Goal: Transaction & Acquisition: Purchase product/service

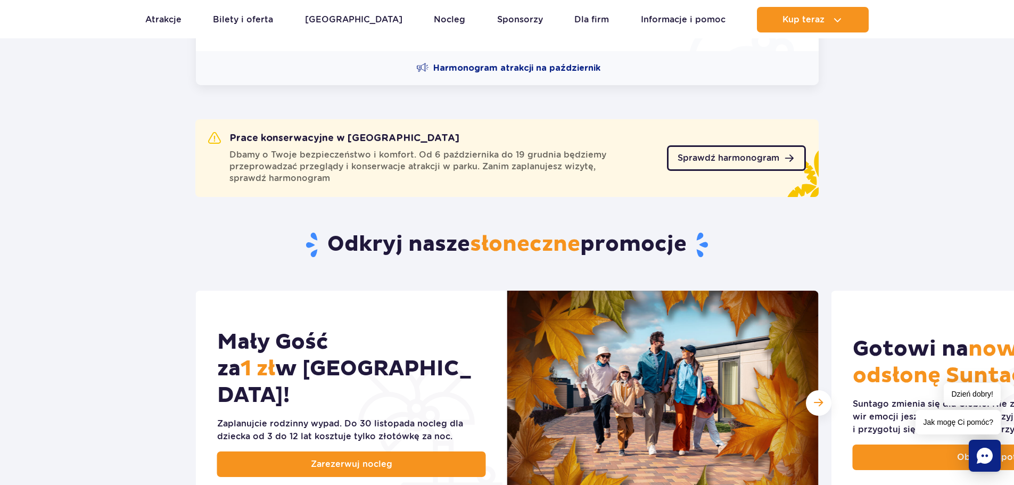
click at [747, 158] on span "Sprawdź harmonogram" at bounding box center [729, 158] width 102 height 9
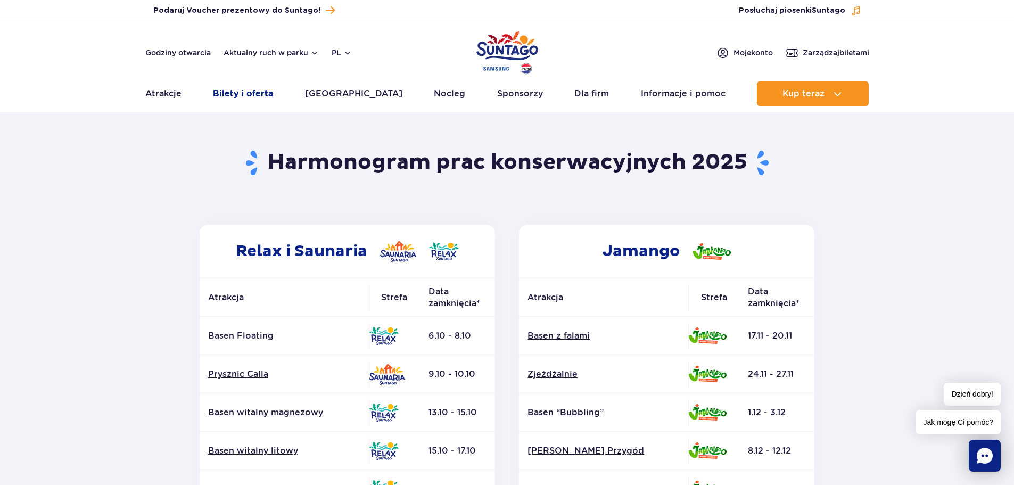
click at [252, 89] on link "Bilety i oferta" at bounding box center [243, 94] width 60 height 26
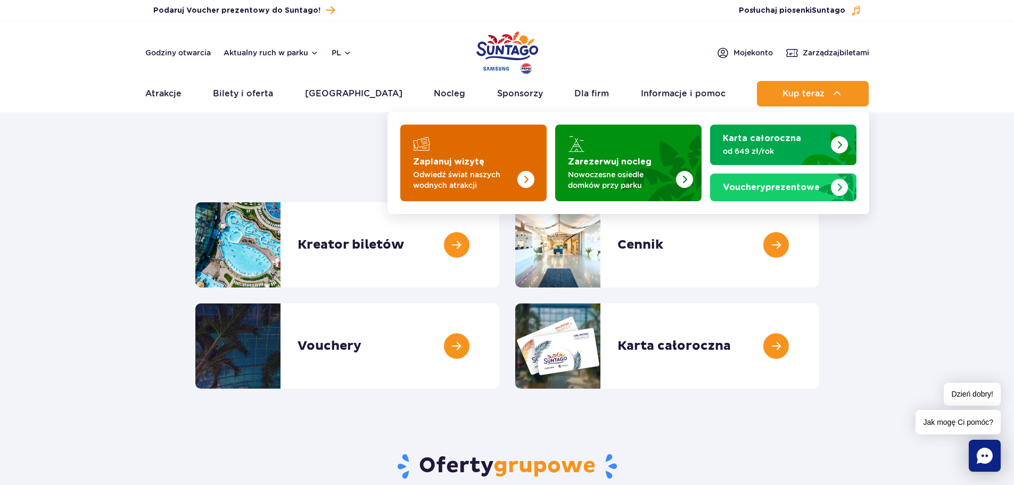
click at [523, 179] on img "Zaplanuj wizytę" at bounding box center [526, 179] width 17 height 17
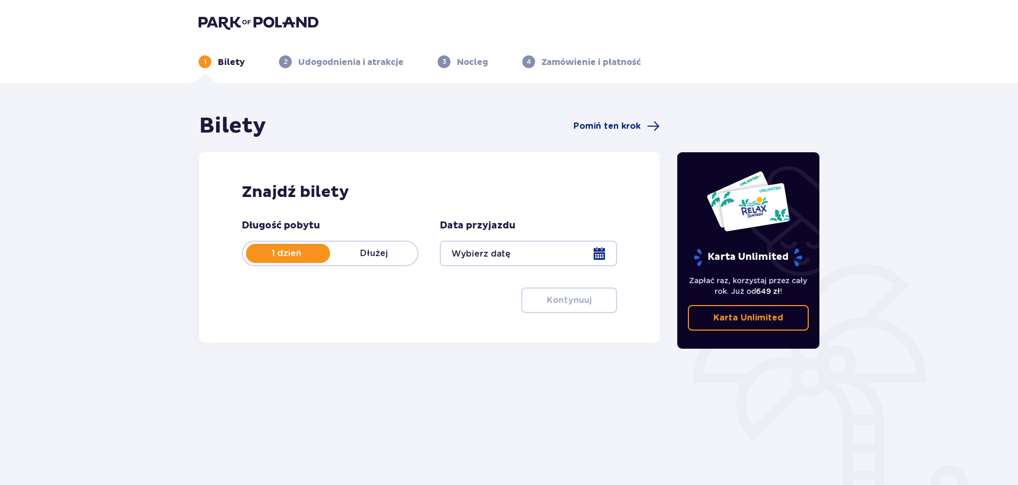
click at [604, 258] on div at bounding box center [528, 254] width 177 height 26
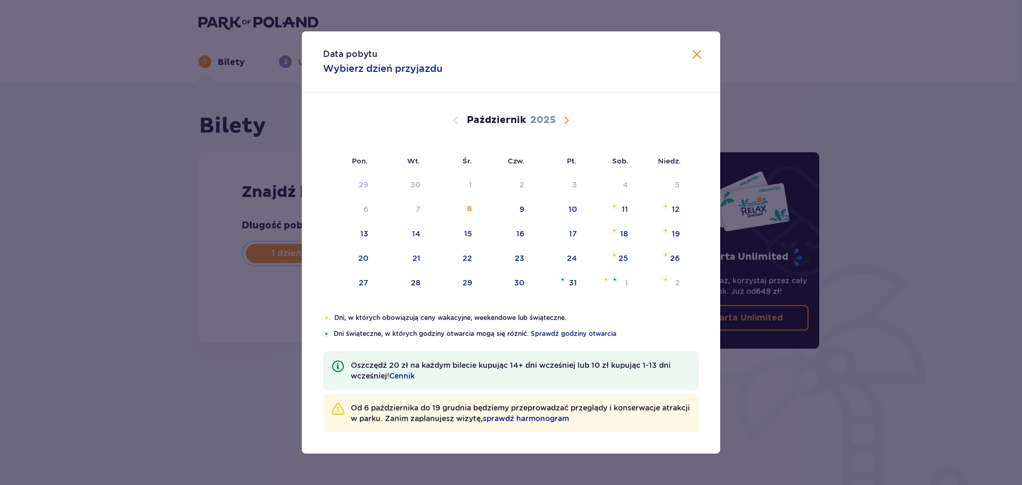
click at [567, 124] on span "Następny miesiąc" at bounding box center [566, 120] width 13 height 13
click at [454, 120] on span "Poprzedni miesiąc" at bounding box center [455, 120] width 13 height 13
click at [413, 228] on div "11" at bounding box center [402, 234] width 52 height 23
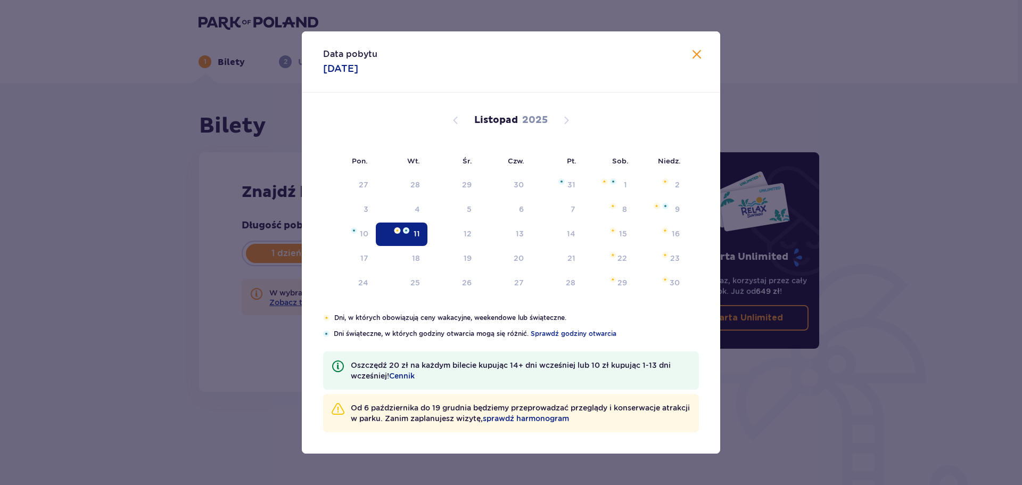
type input "11.11.25"
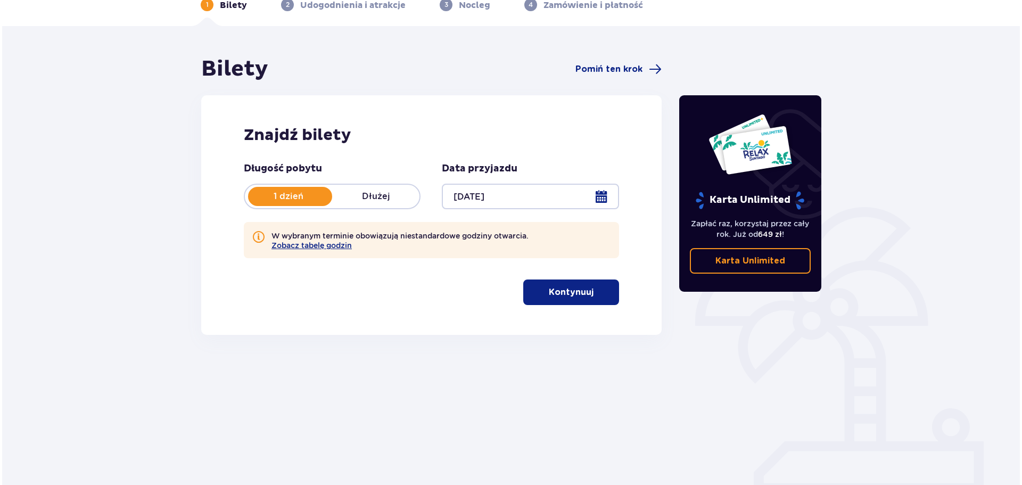
scroll to position [58, 0]
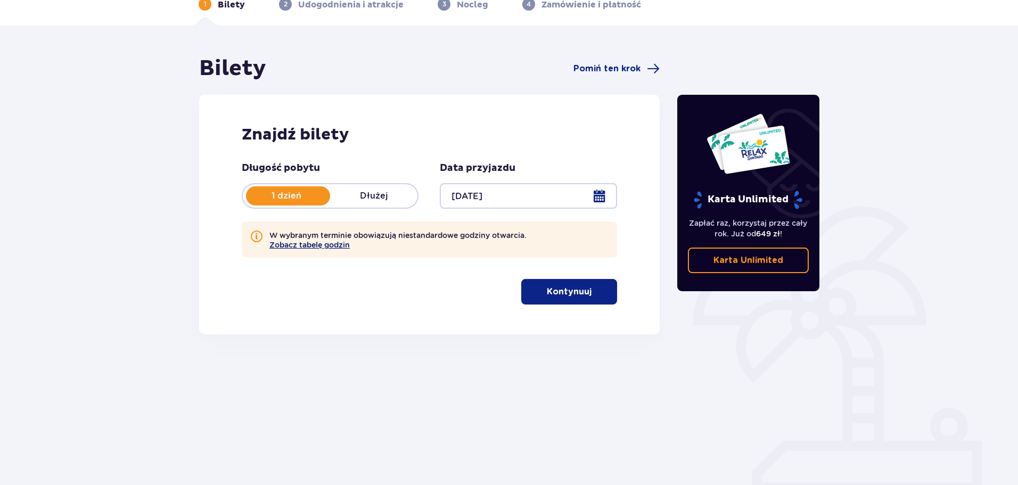
click at [316, 247] on button "Zobacz tabelę godzin" at bounding box center [309, 245] width 80 height 9
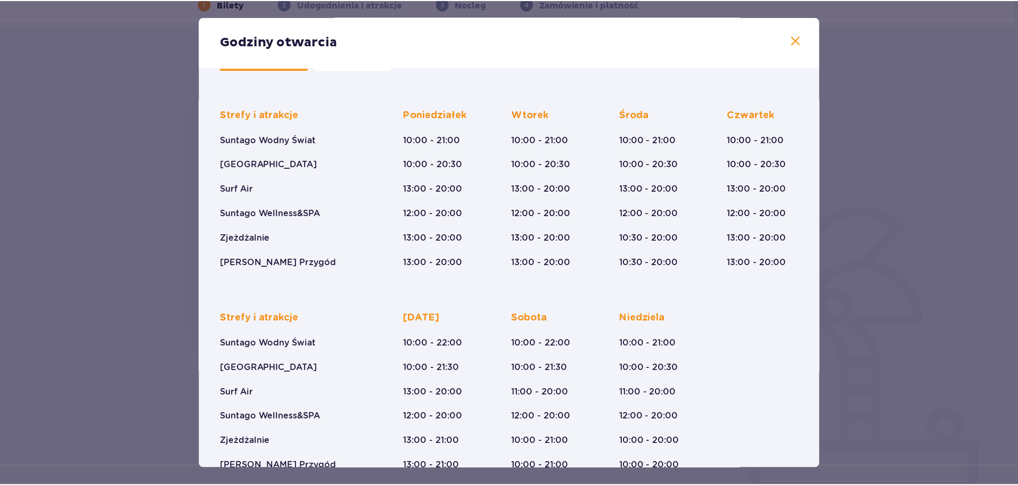
scroll to position [78, 0]
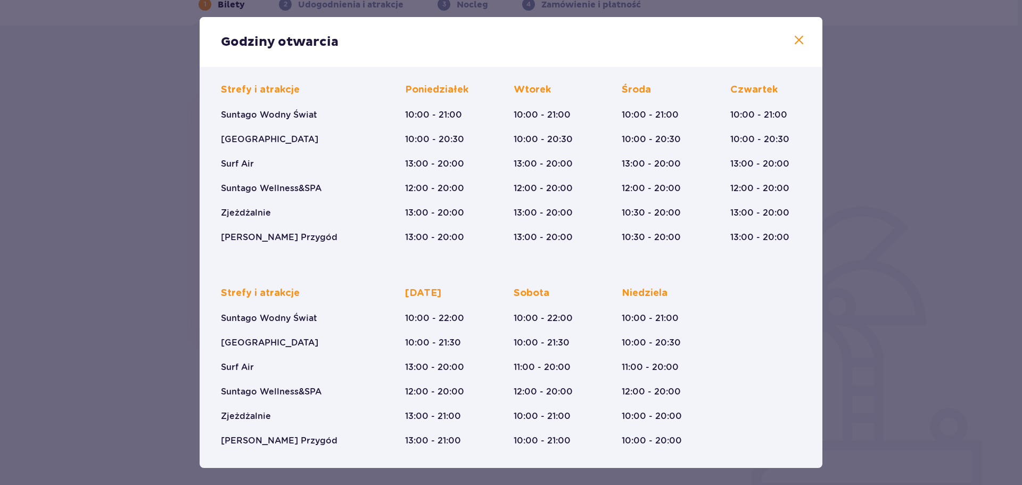
click at [793, 42] on span at bounding box center [799, 40] width 13 height 13
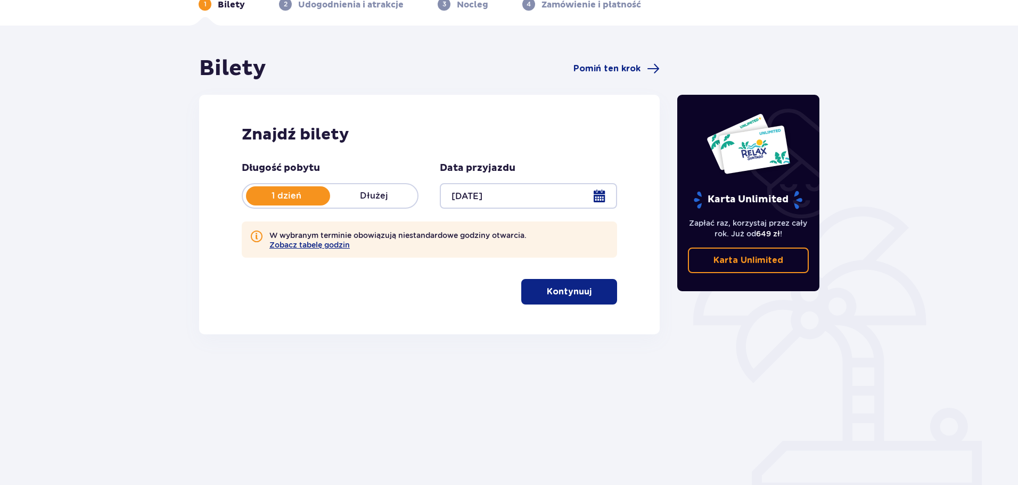
click at [571, 291] on p "Kontynuuj" at bounding box center [569, 292] width 45 height 12
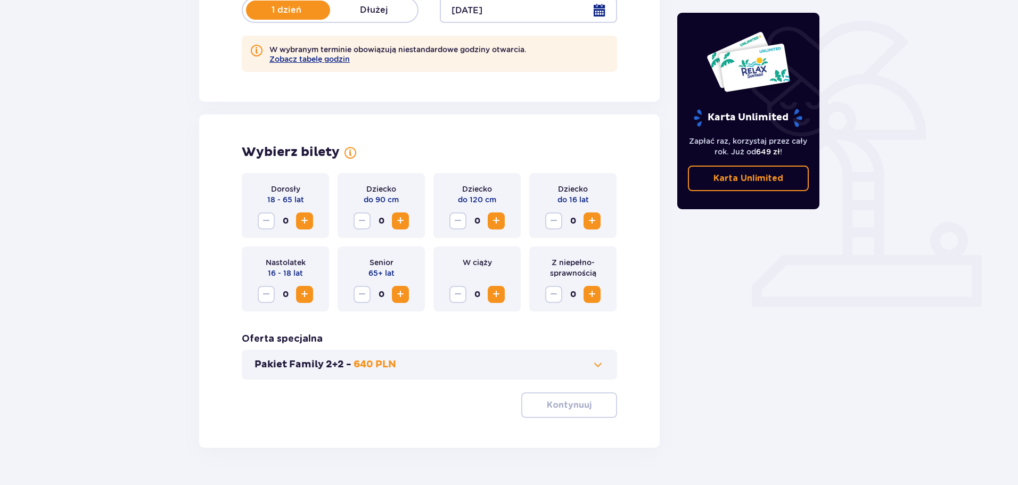
scroll to position [270, 0]
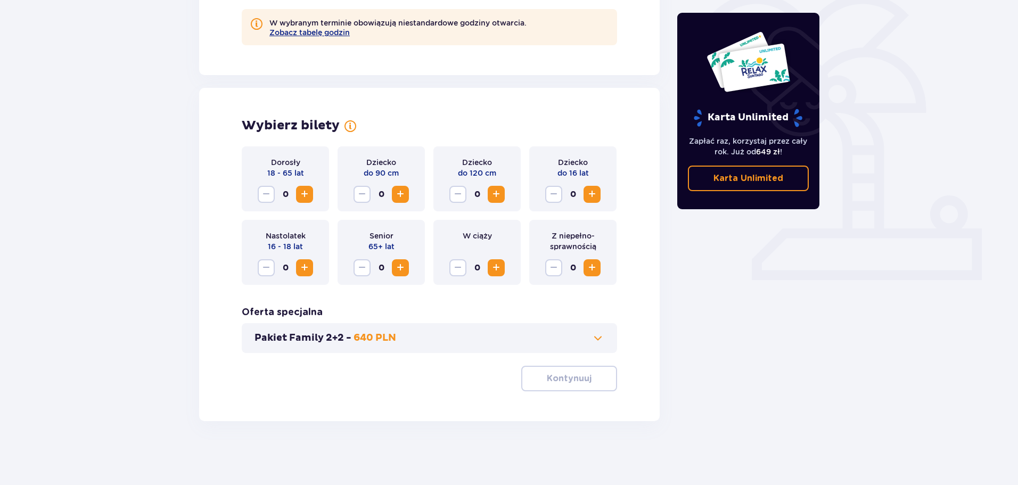
click at [297, 195] on button "Zwiększ" at bounding box center [304, 194] width 17 height 17
click at [567, 374] on p "Kontynuuj" at bounding box center [569, 379] width 45 height 12
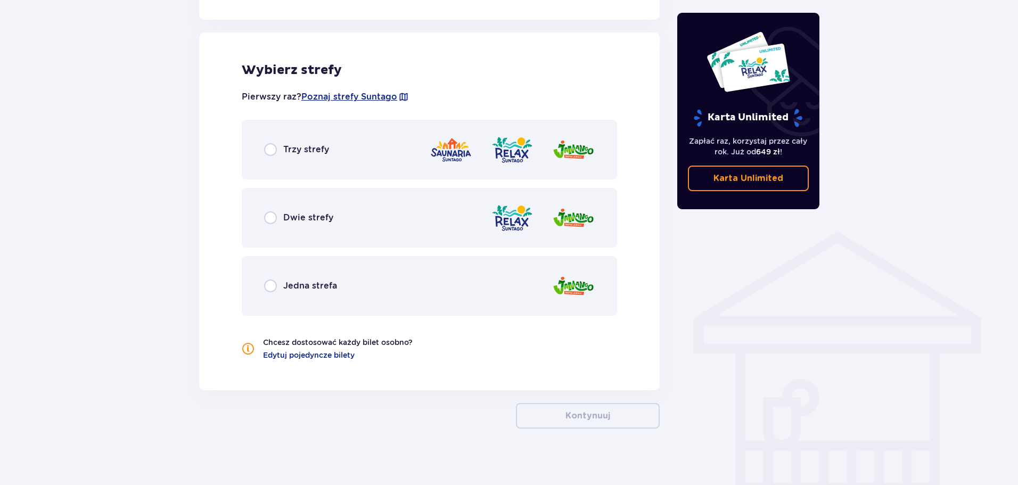
scroll to position [640, 0]
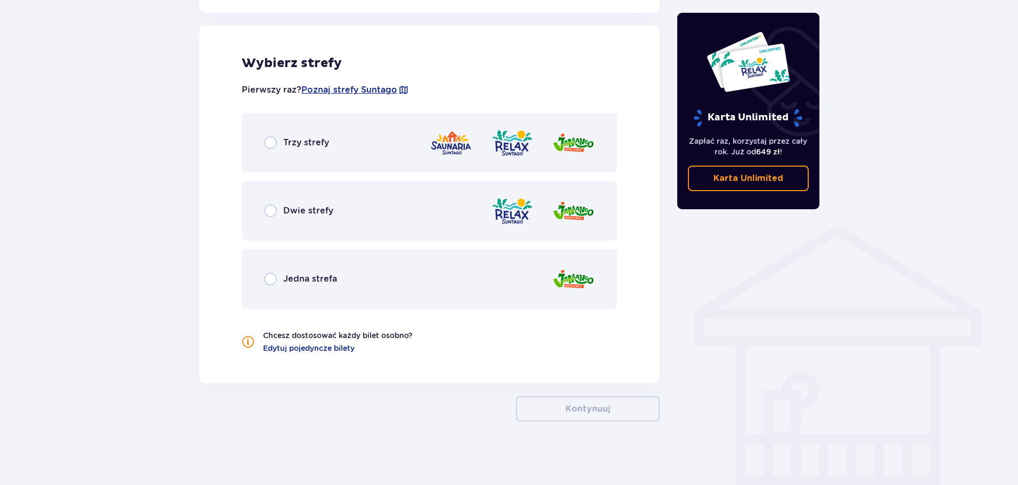
click at [324, 147] on span "Trzy strefy" at bounding box center [306, 143] width 46 height 12
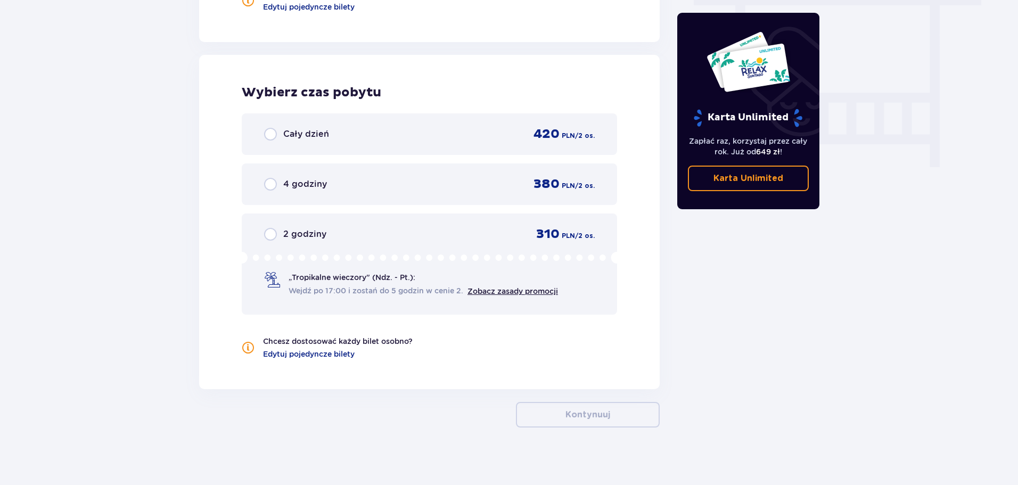
scroll to position [988, 0]
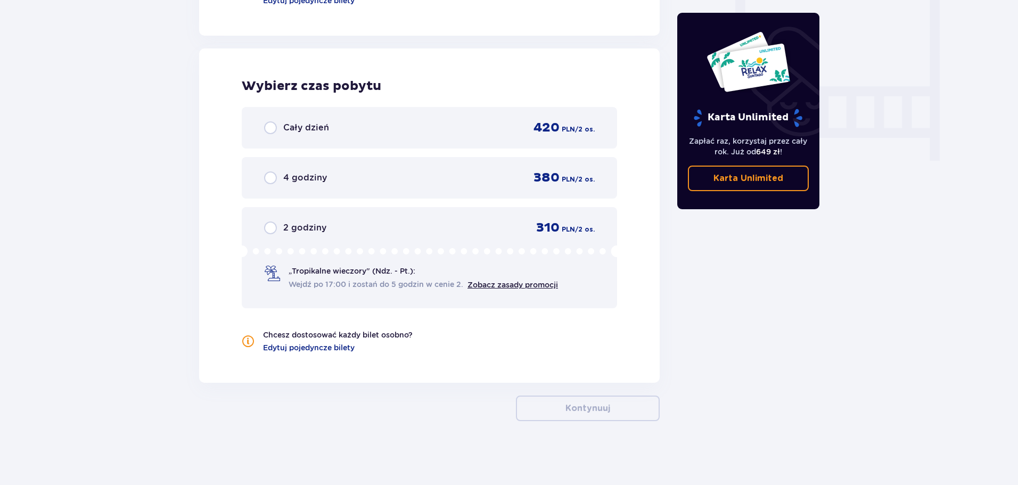
click at [335, 130] on div "Cały dzień 420 PLN / 2 os." at bounding box center [429, 128] width 331 height 16
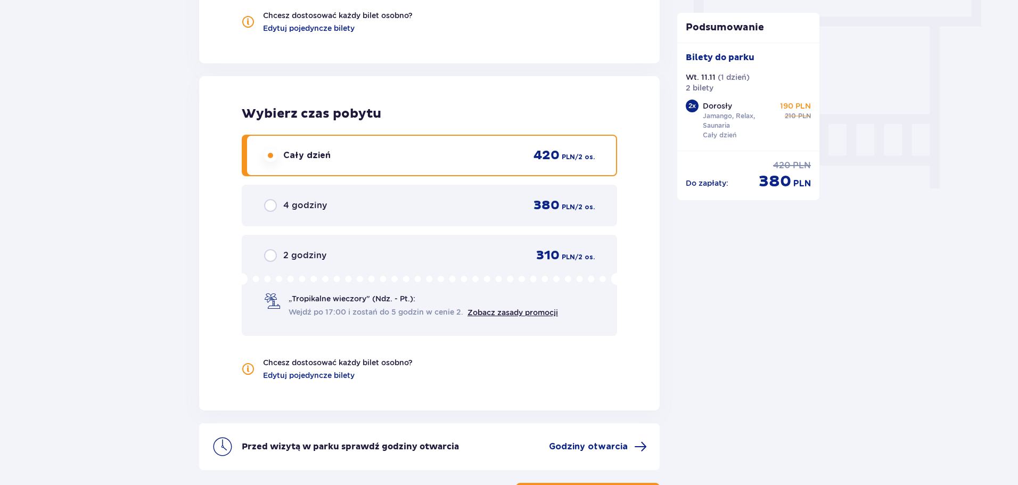
scroll to position [621, 0]
